Goal: Communication & Community: Share content

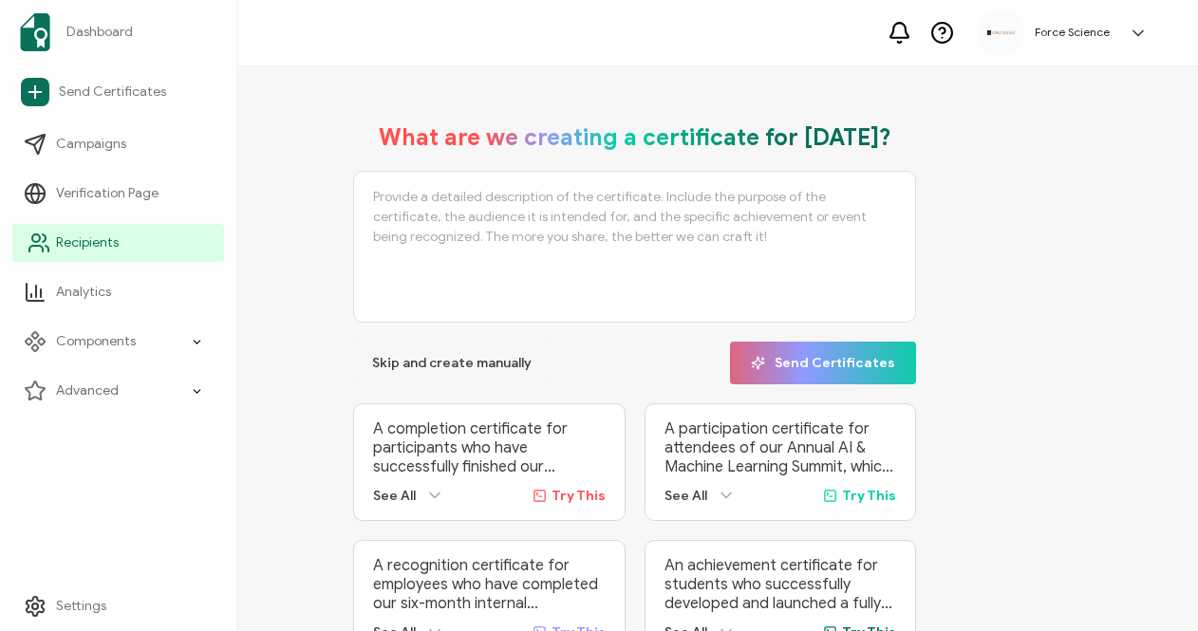
click at [103, 245] on span "Recipients" at bounding box center [87, 243] width 63 height 19
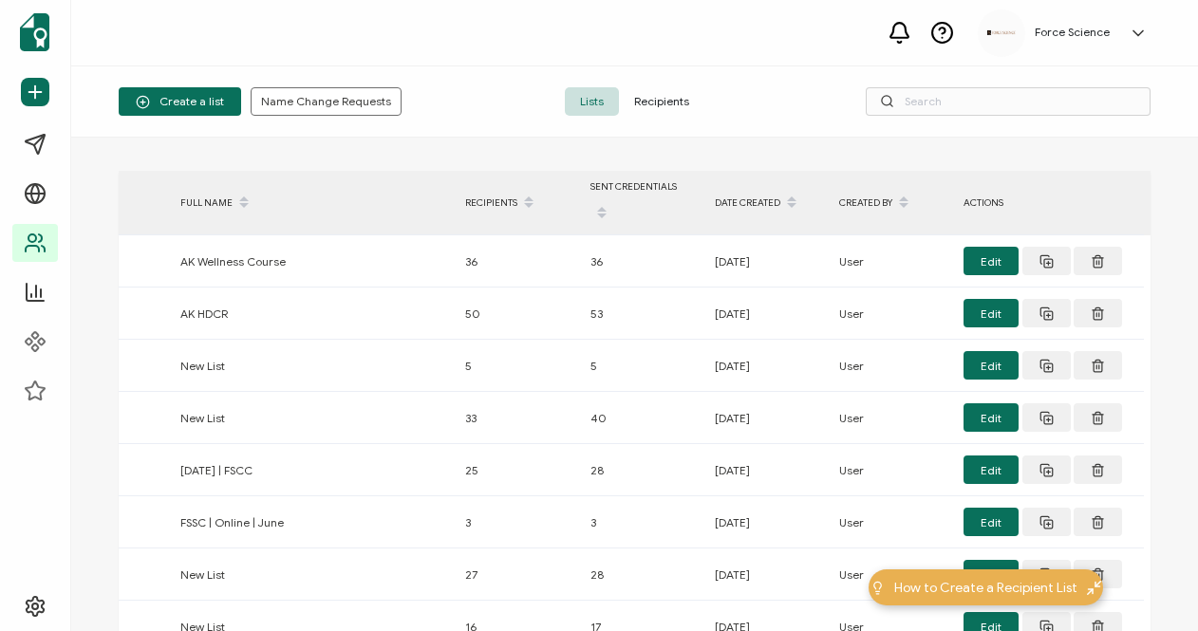
click at [673, 103] on span "Recipients" at bounding box center [661, 101] width 85 height 28
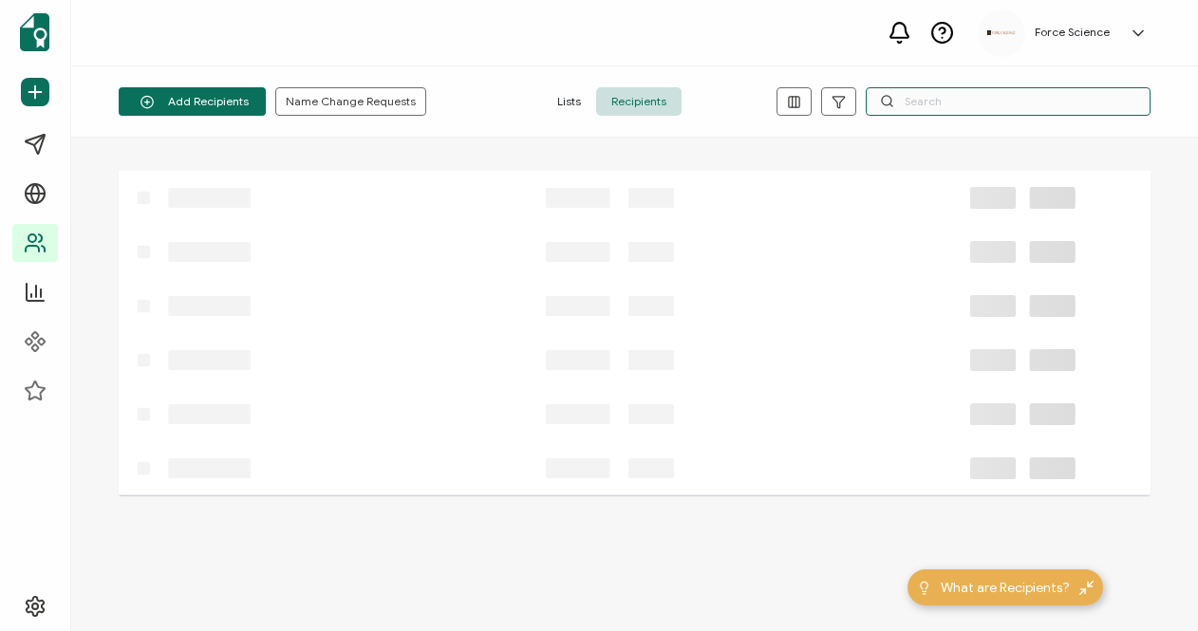
click at [965, 97] on input "text" at bounding box center [1008, 101] width 285 height 28
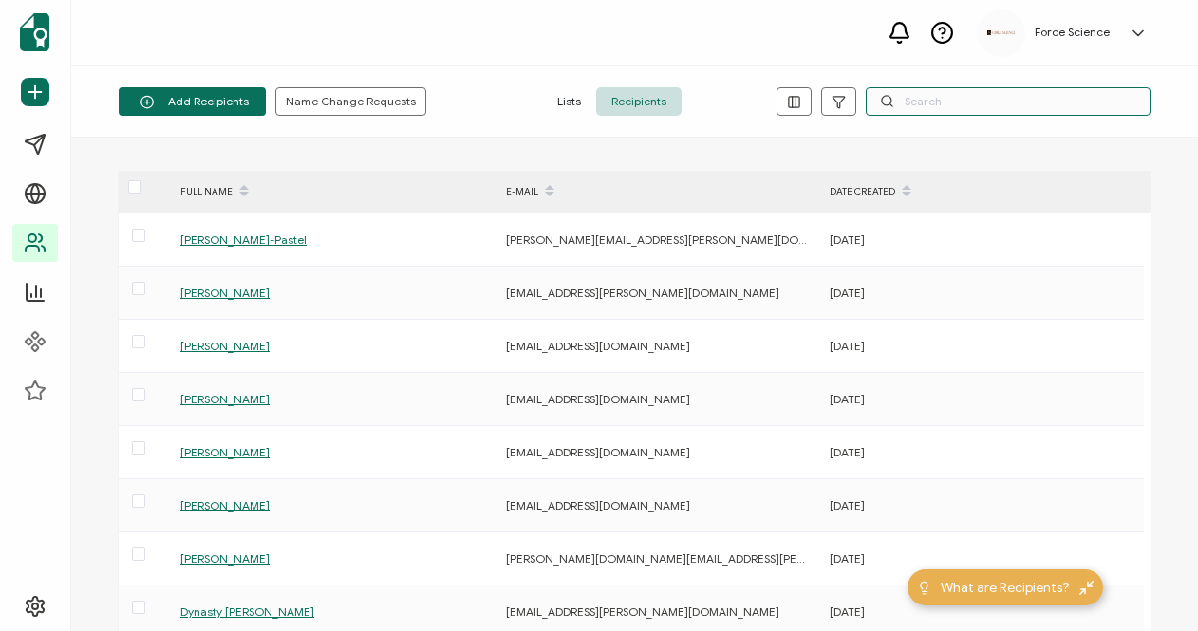
paste input "[EMAIL_ADDRESS][DOMAIN_NAME]"
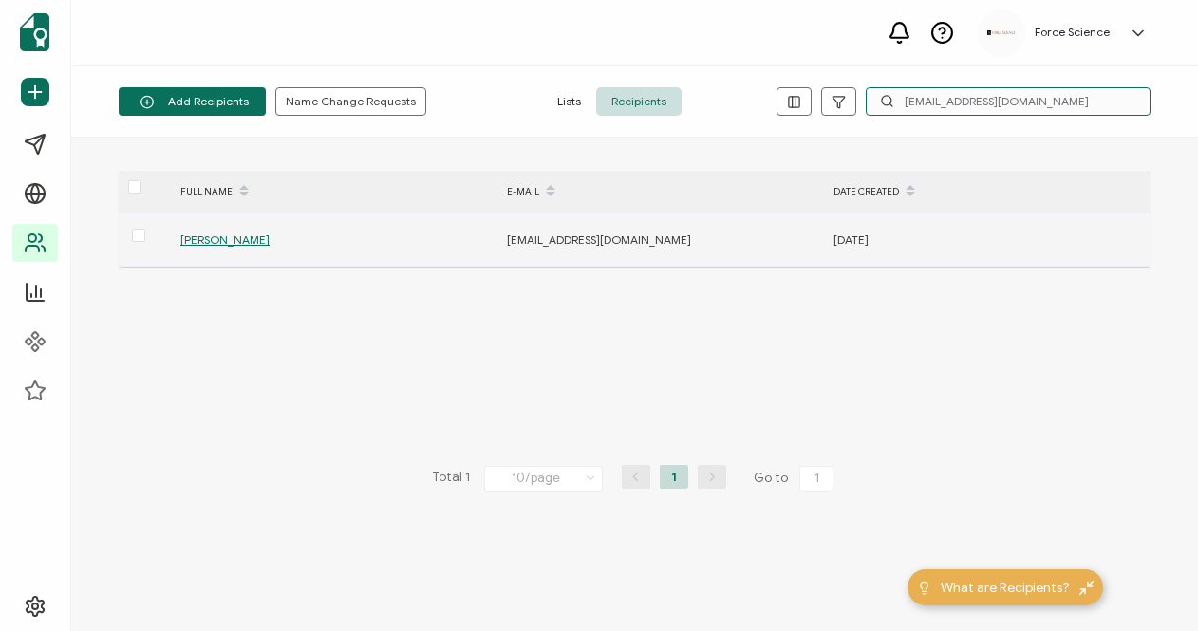
type input "[EMAIL_ADDRESS][DOMAIN_NAME]"
click at [194, 238] on span "[PERSON_NAME]" at bounding box center [224, 240] width 89 height 14
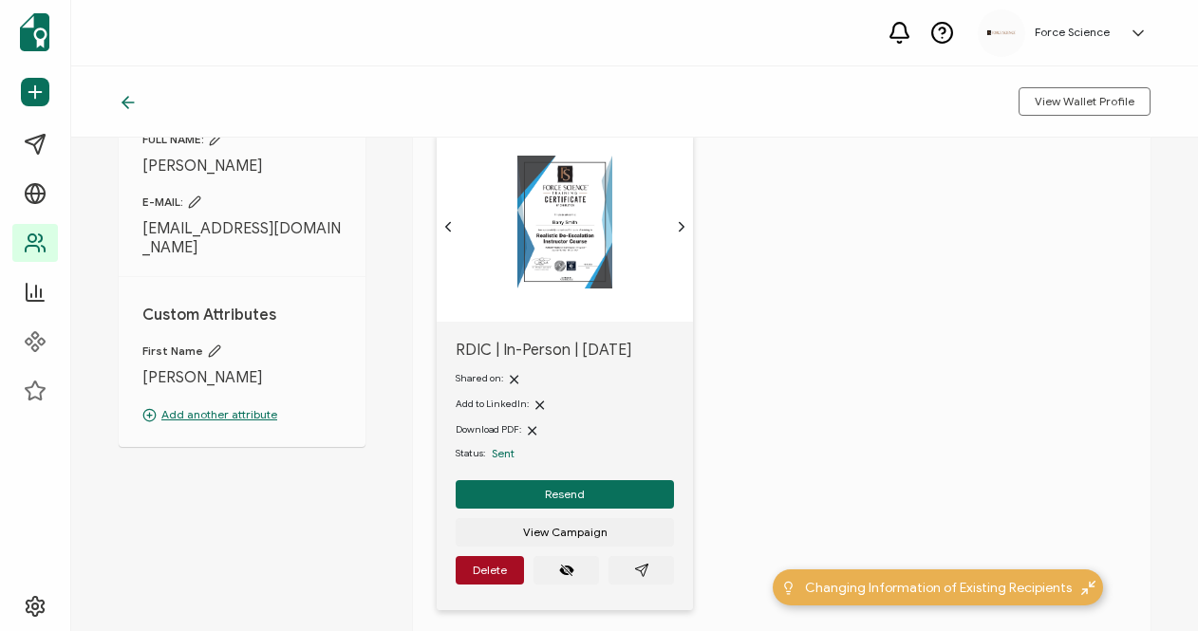
scroll to position [126, 0]
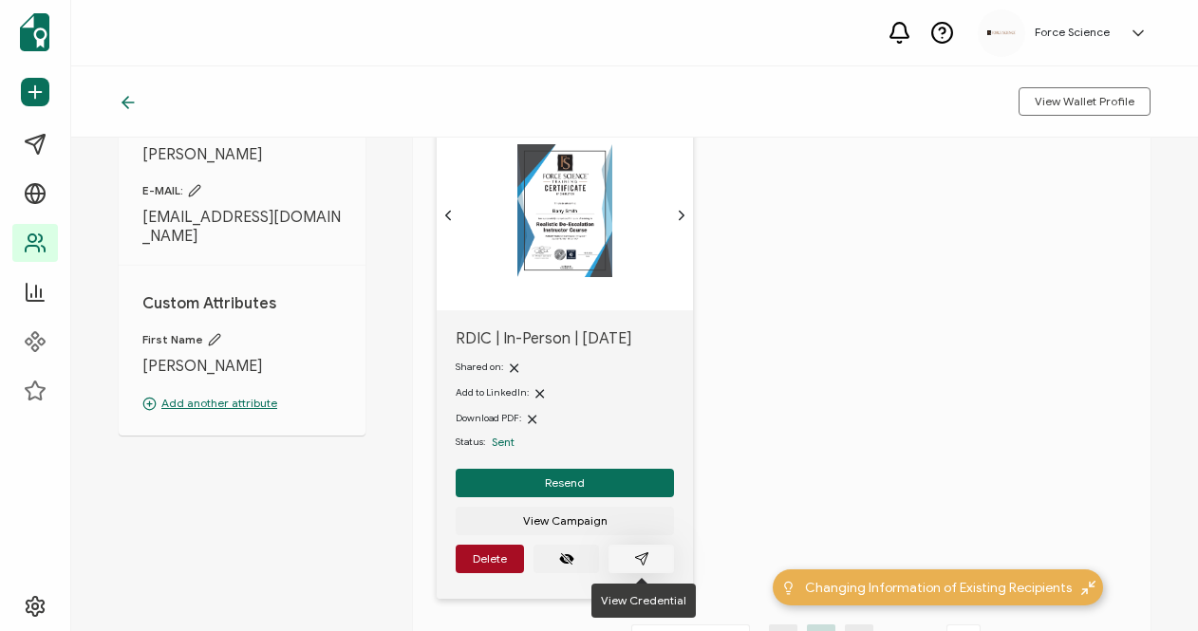
click at [645, 559] on icon "paper plane outline" at bounding box center [641, 559] width 15 height 15
